Goal: Information Seeking & Learning: Learn about a topic

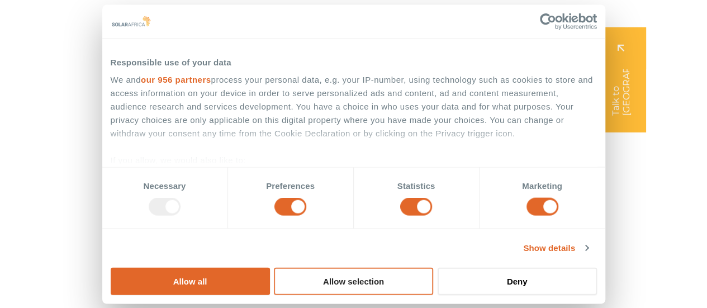
click at [433, 267] on button "Allow selection" at bounding box center [353, 280] width 159 height 27
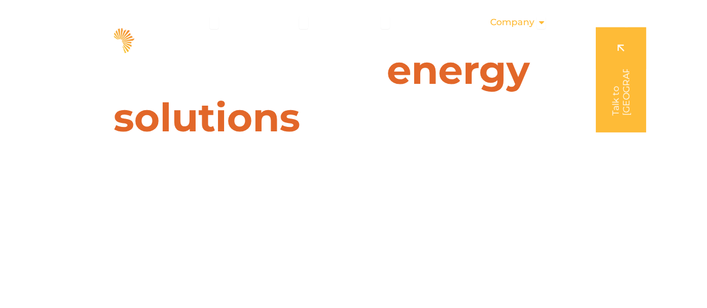
click at [537, 21] on icon "Menu" at bounding box center [541, 22] width 9 height 9
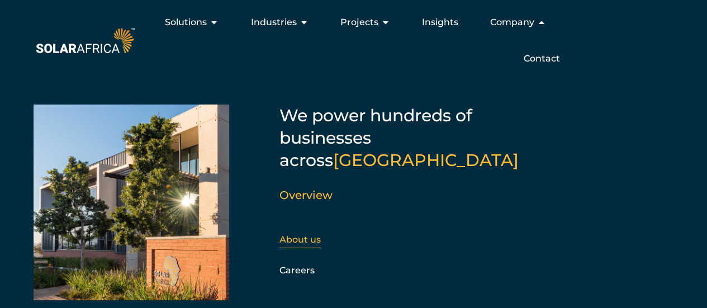
click at [310, 234] on link "About us" at bounding box center [299, 239] width 41 height 11
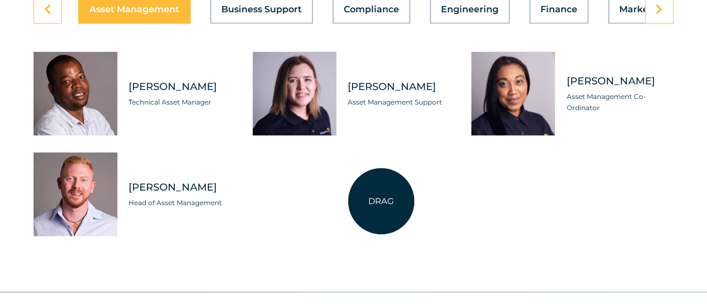
scroll to position [3220, 0]
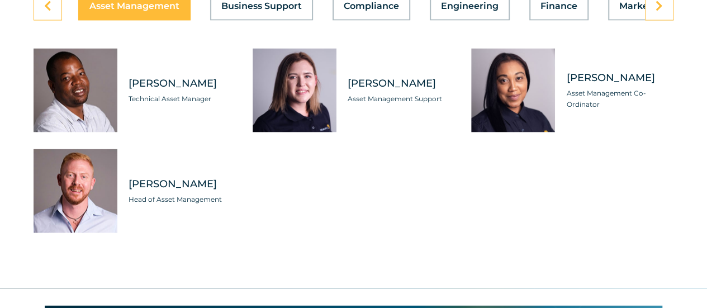
drag, startPoint x: 129, startPoint y: 208, endPoint x: 256, endPoint y: 235, distance: 130.2
click at [256, 233] on div "Heziron Gwambiwa Technical Asset Manager Kimberly Payne Asset Management Suppor…" at bounding box center [354, 141] width 640 height 184
copy div "Shaun Botha Head of Asset Management"
